Goal: Transaction & Acquisition: Purchase product/service

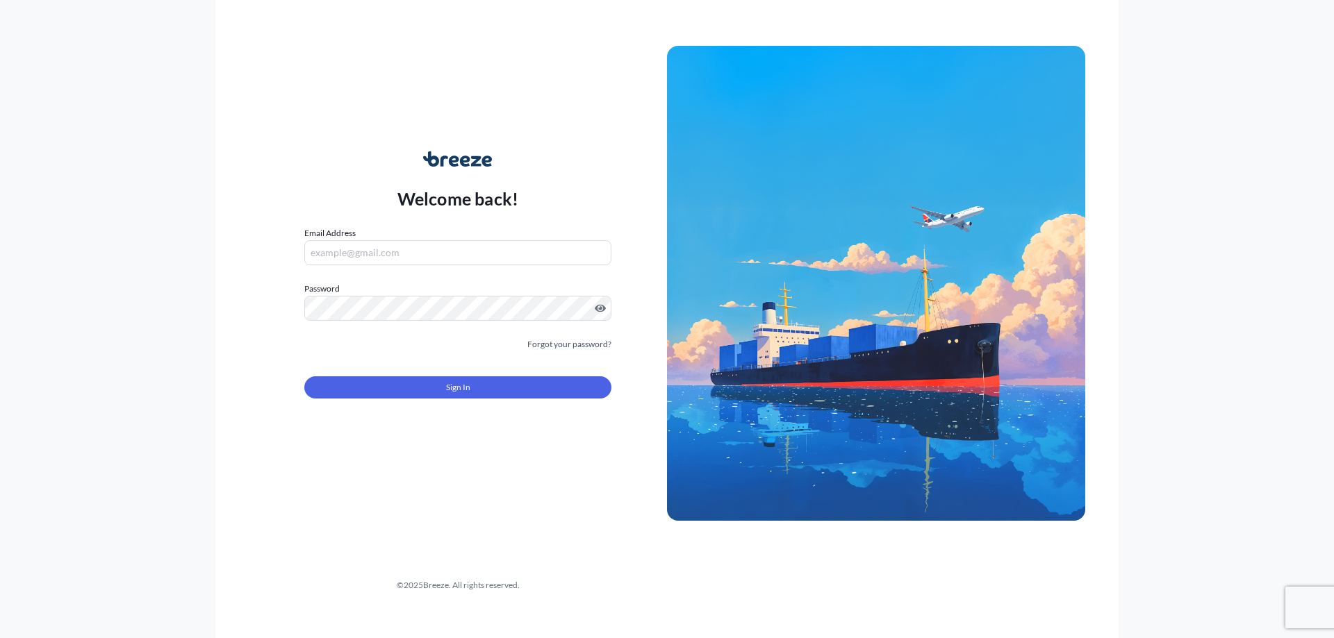
click at [342, 256] on input "Email Address" at bounding box center [457, 252] width 307 height 25
type input "[EMAIL_ADDRESS][DOMAIN_NAME]"
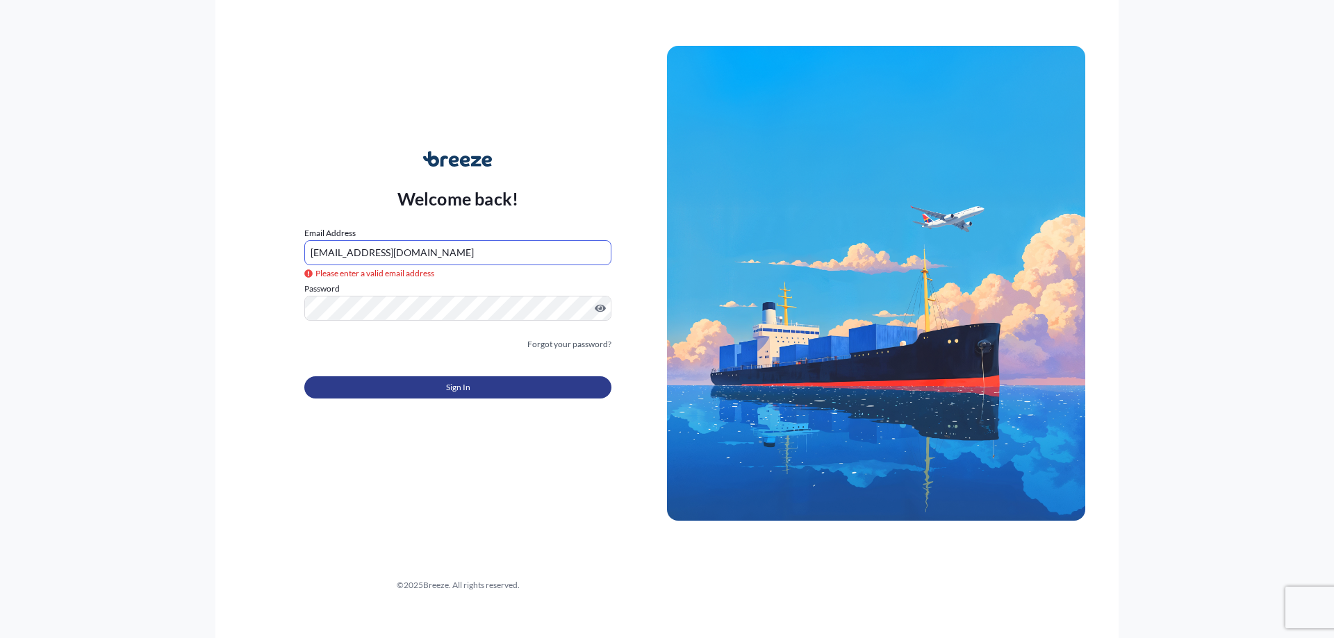
click at [426, 389] on button "Sign In" at bounding box center [457, 388] width 307 height 22
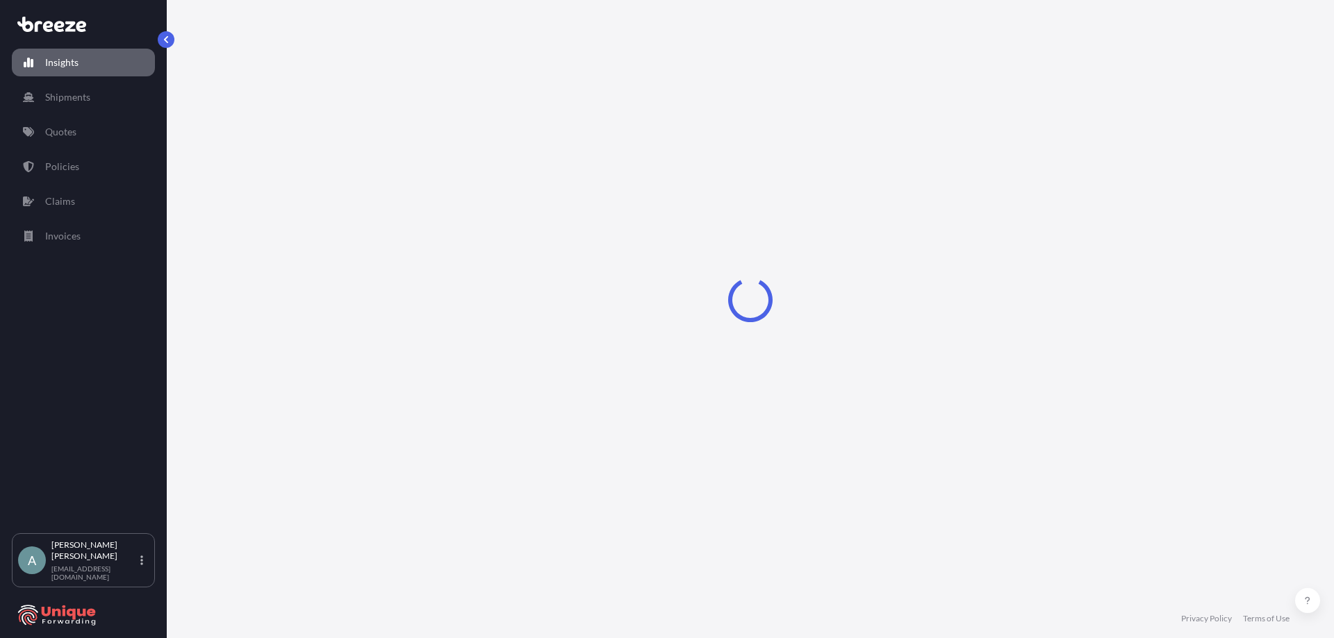
select select "2025"
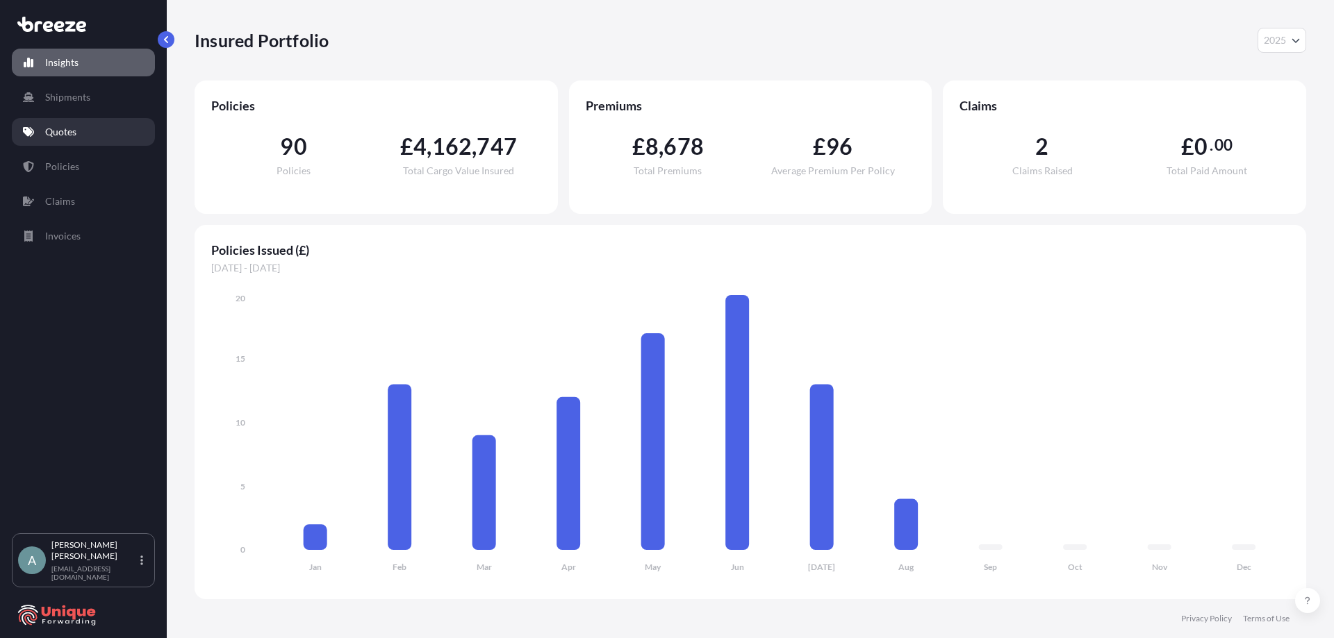
click at [55, 139] on link "Quotes" at bounding box center [83, 132] width 143 height 28
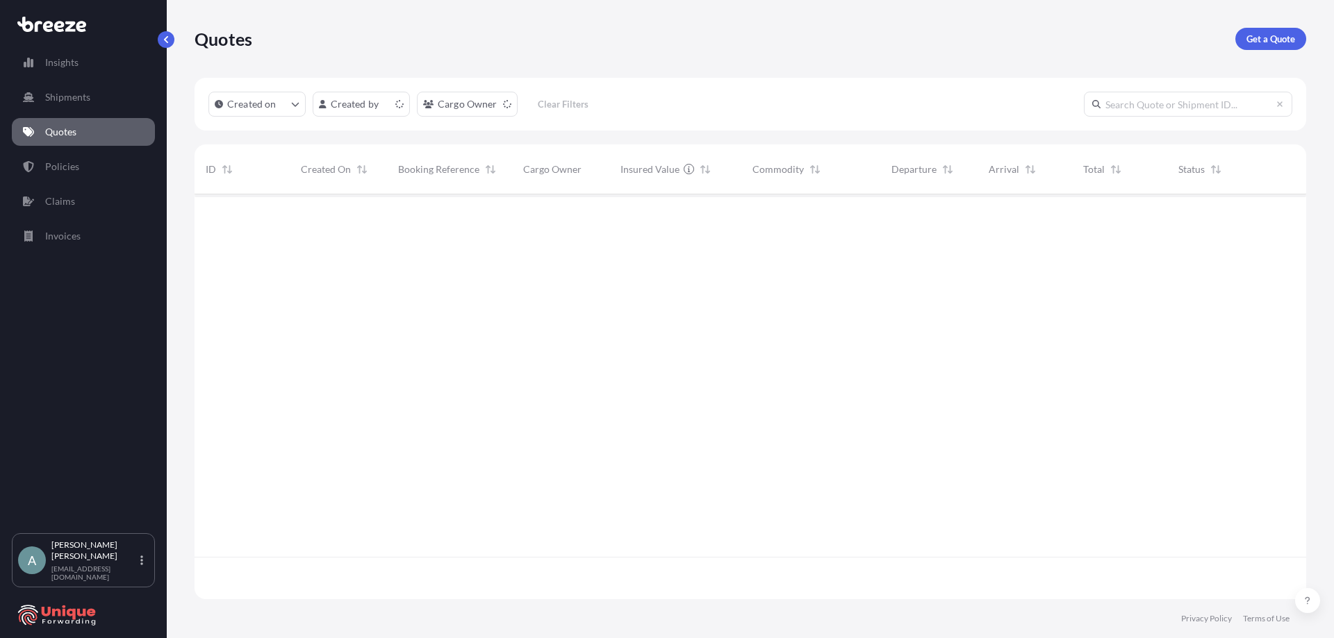
scroll to position [402, 1101]
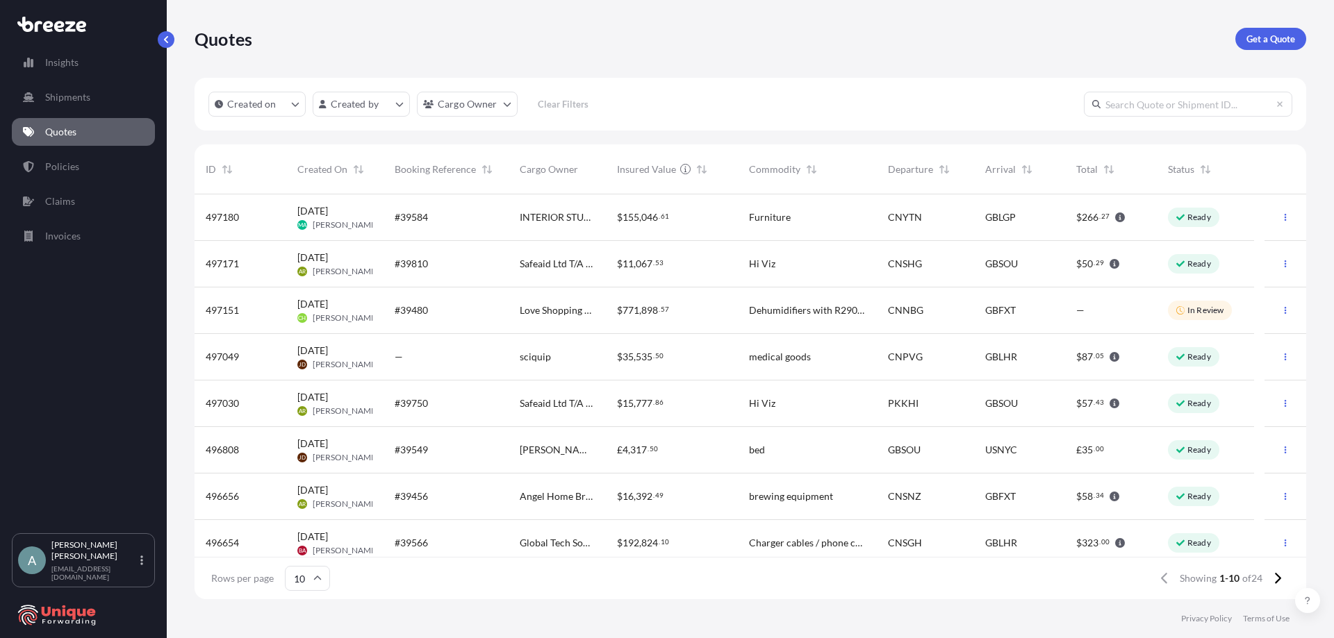
click at [497, 215] on div "#39584" at bounding box center [445, 218] width 125 height 47
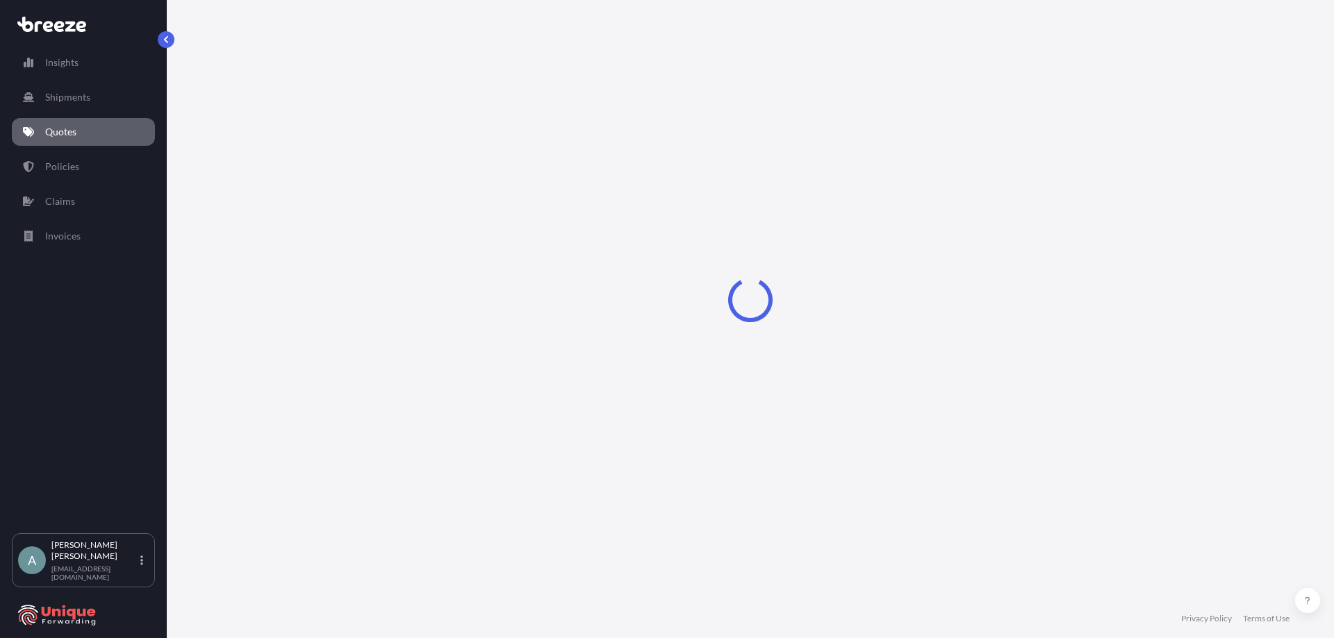
select select "Road"
select select "Sea"
select select "Road"
select select "2"
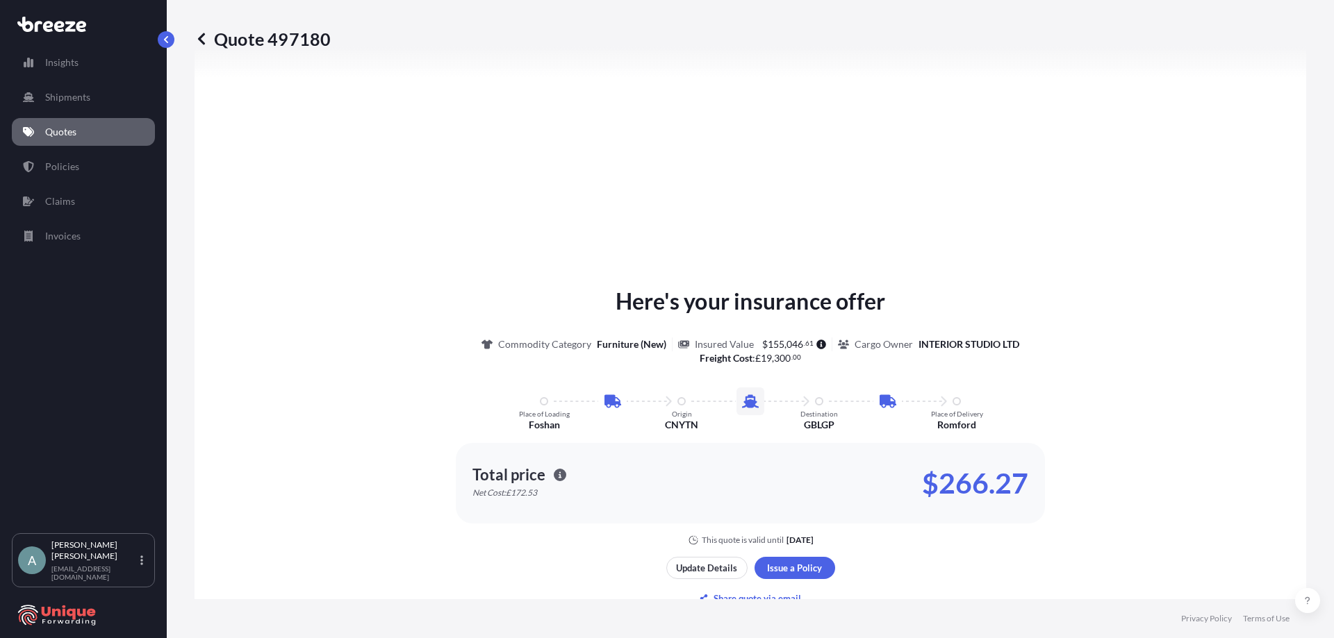
scroll to position [625, 0]
click at [60, 137] on p "Quotes" at bounding box center [60, 132] width 31 height 14
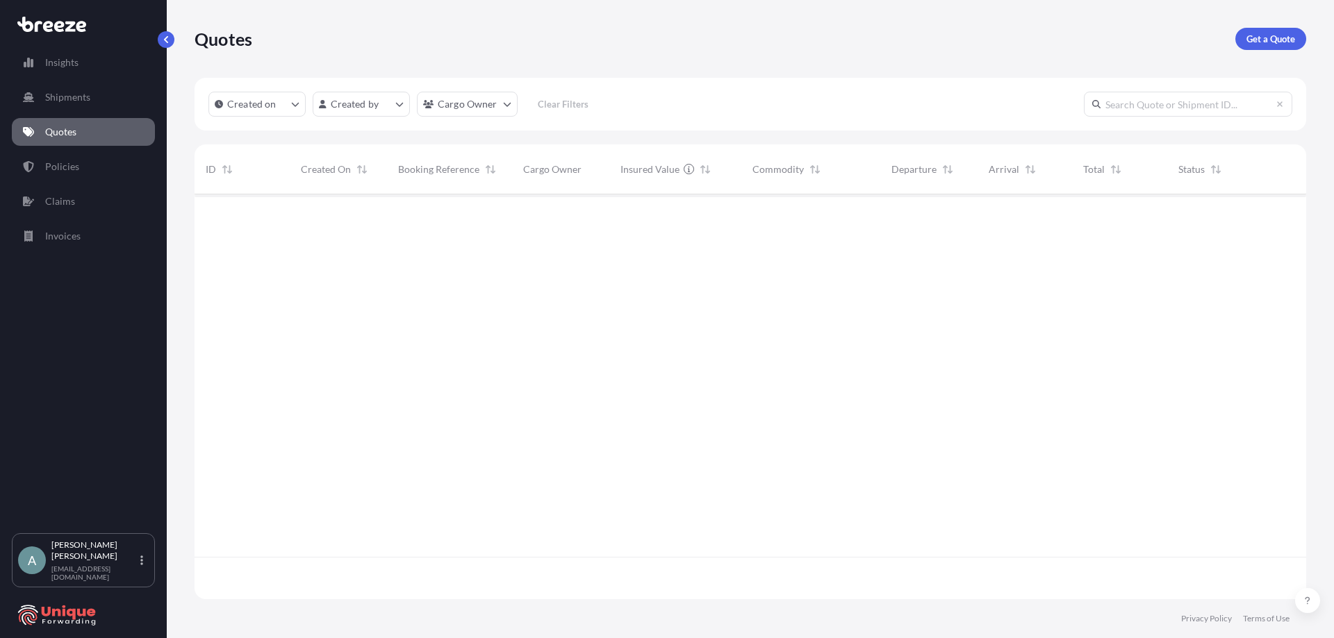
scroll to position [402, 1101]
click at [1189, 109] on input "text" at bounding box center [1188, 104] width 208 height 25
type input "4"
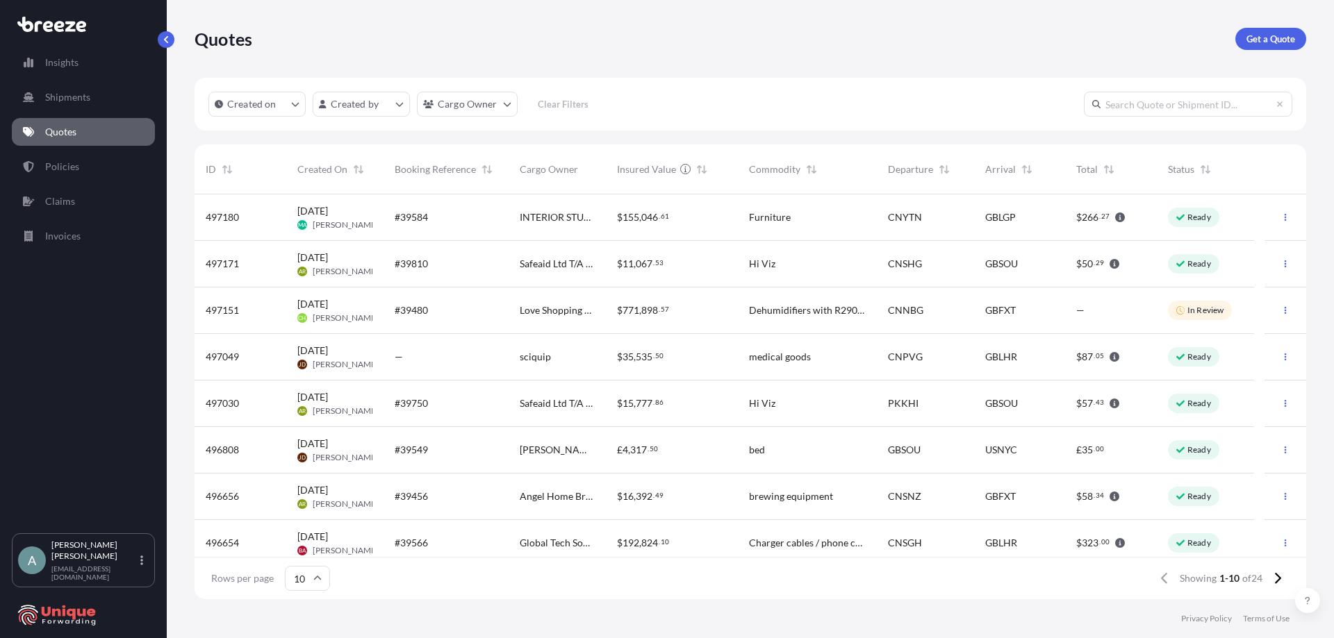
click at [1139, 115] on input "text" at bounding box center [1188, 104] width 208 height 25
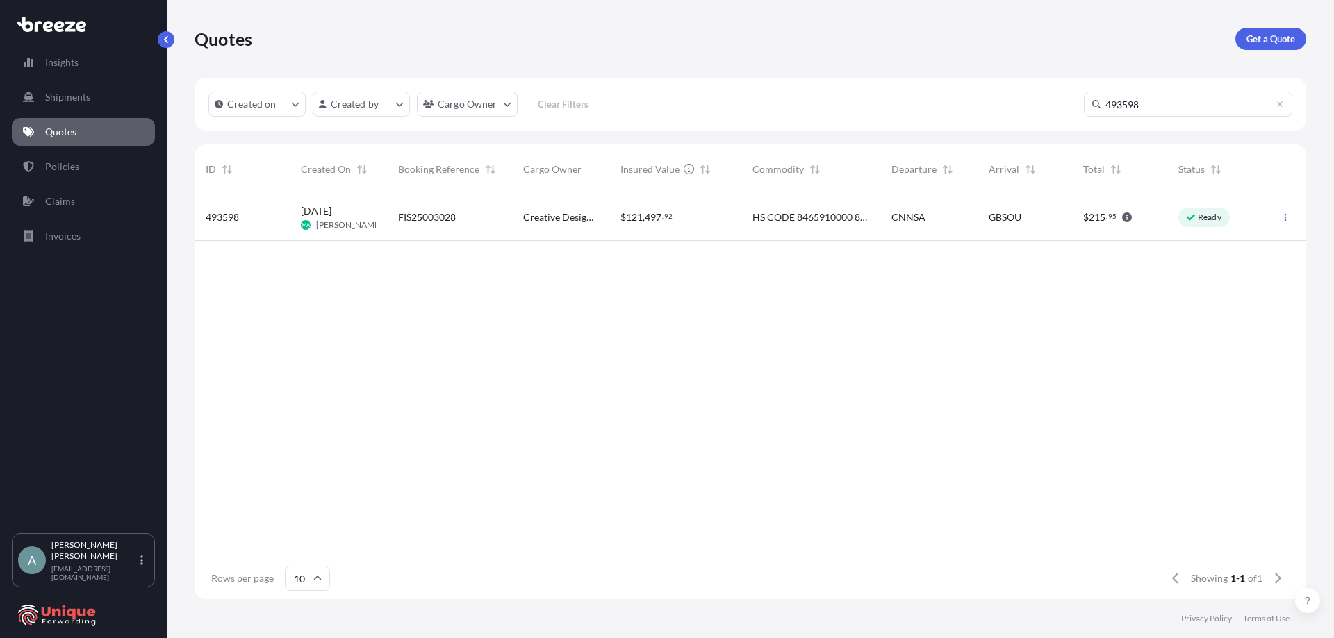
type input "493598"
click at [621, 222] on span "$" at bounding box center [623, 218] width 6 height 10
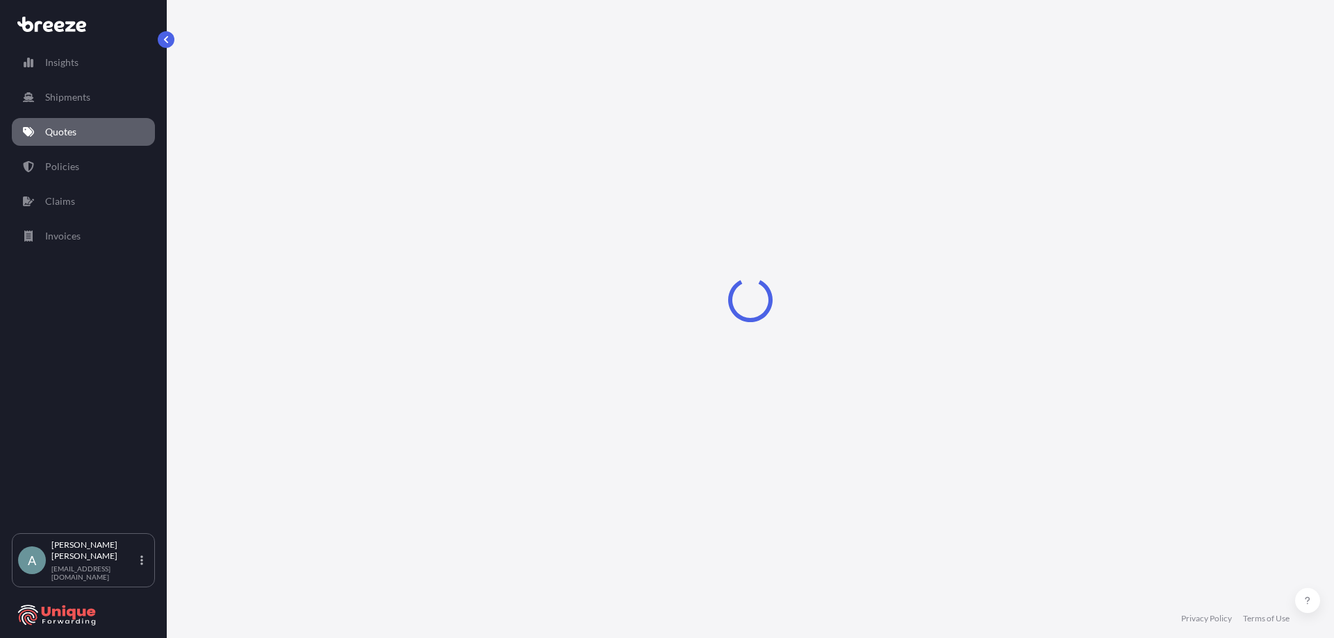
select select "Road"
select select "Sea"
select select "Road"
select select "2"
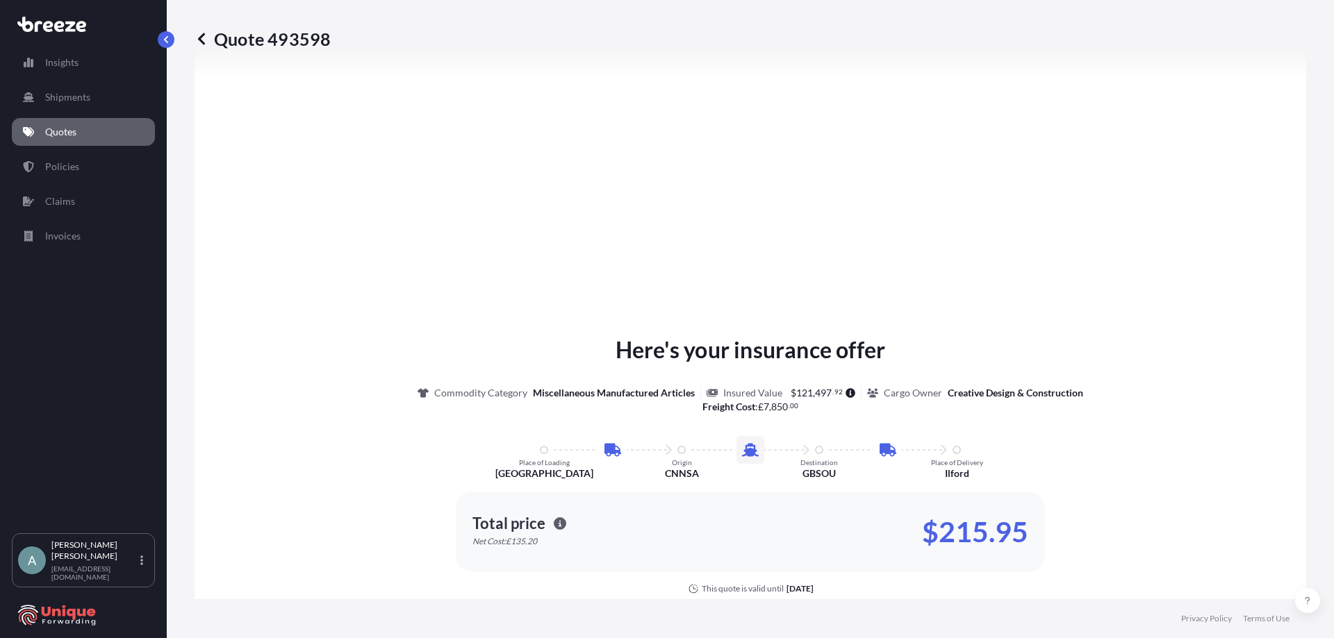
scroll to position [834, 0]
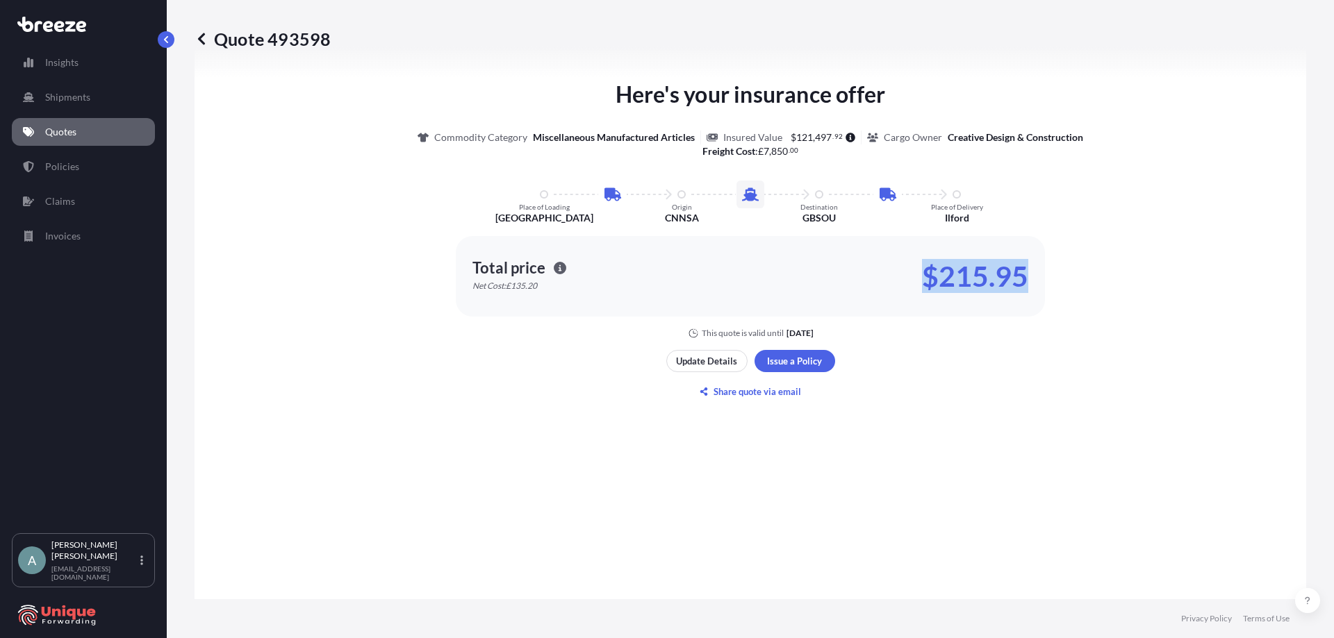
drag, startPoint x: 912, startPoint y: 276, endPoint x: 1018, endPoint y: 292, distance: 106.7
click at [1018, 292] on div "Total price Net Cost: £135.20 $215.95" at bounding box center [750, 276] width 556 height 31
click at [1022, 343] on div "Here's your insurance offer Commodity Category Miscellaneous Manufactured Artic…" at bounding box center [750, 240] width 1073 height 859
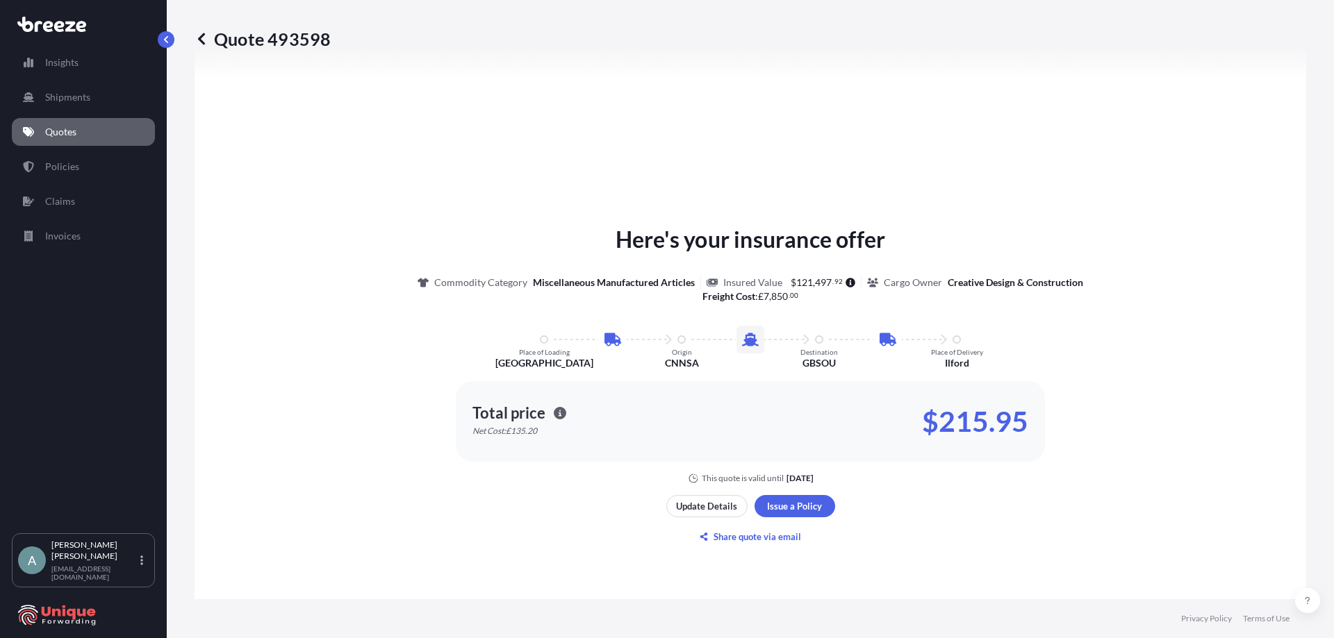
scroll to position [486, 0]
